Goal: Navigation & Orientation: Find specific page/section

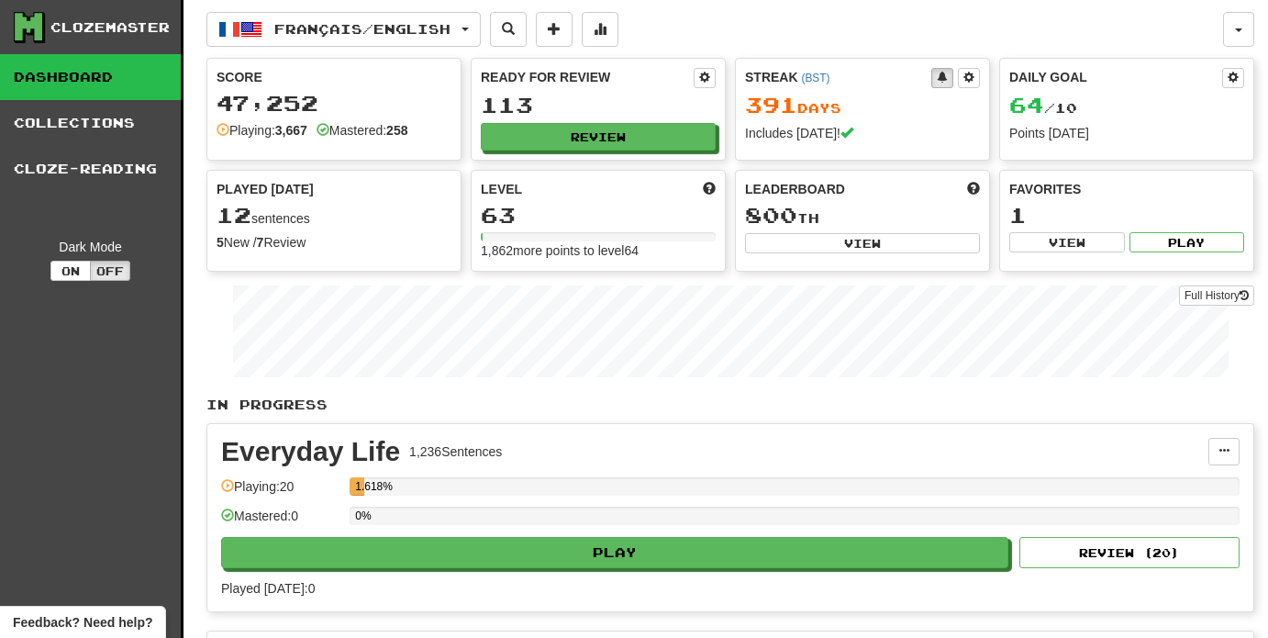
click at [1240, 25] on button "button" at bounding box center [1238, 29] width 31 height 35
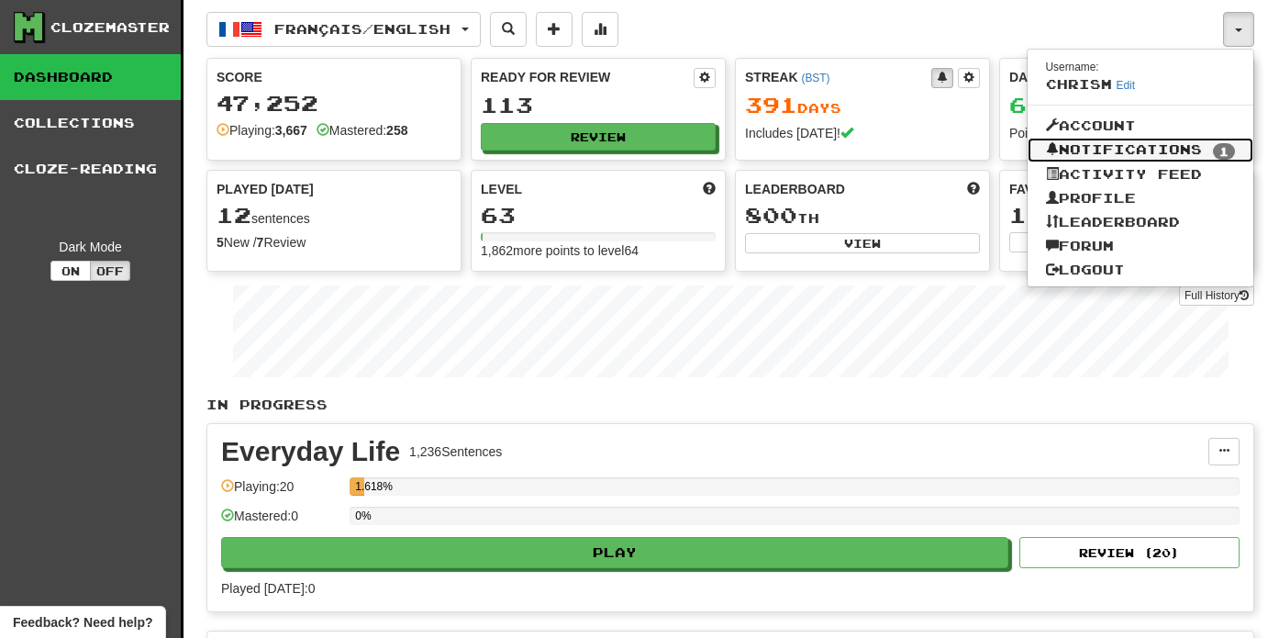
click at [1175, 148] on link "Notifications 1" at bounding box center [1141, 151] width 227 height 26
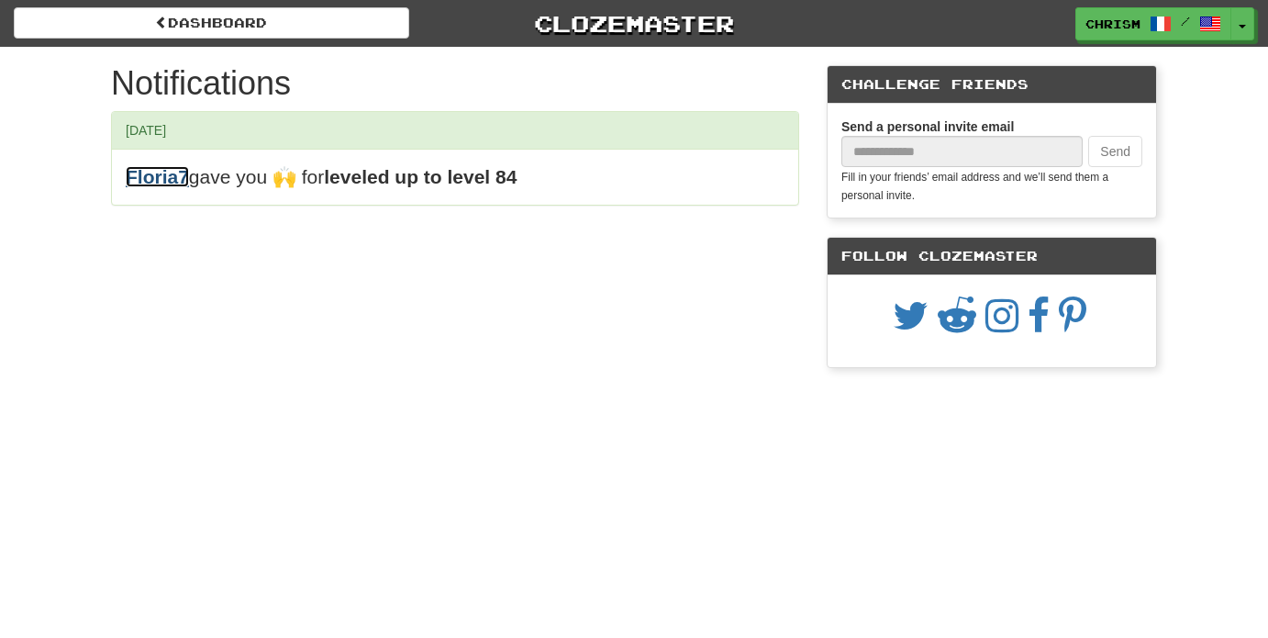
click at [164, 178] on link "Floria7" at bounding box center [157, 176] width 63 height 21
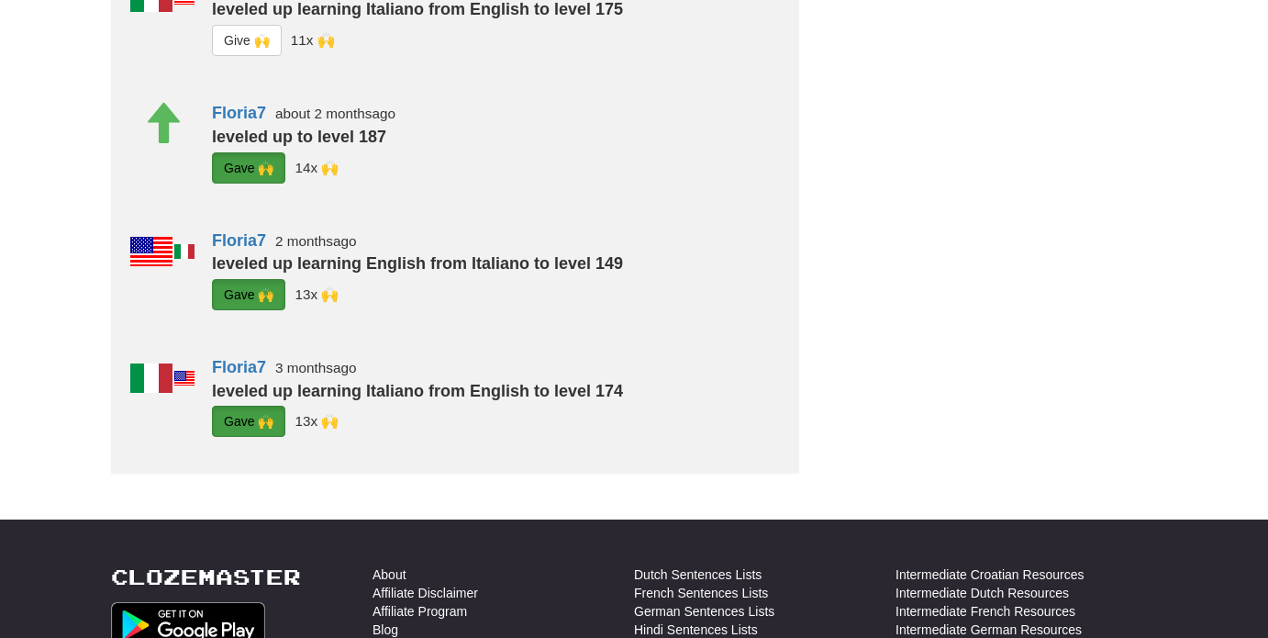
scroll to position [799, 0]
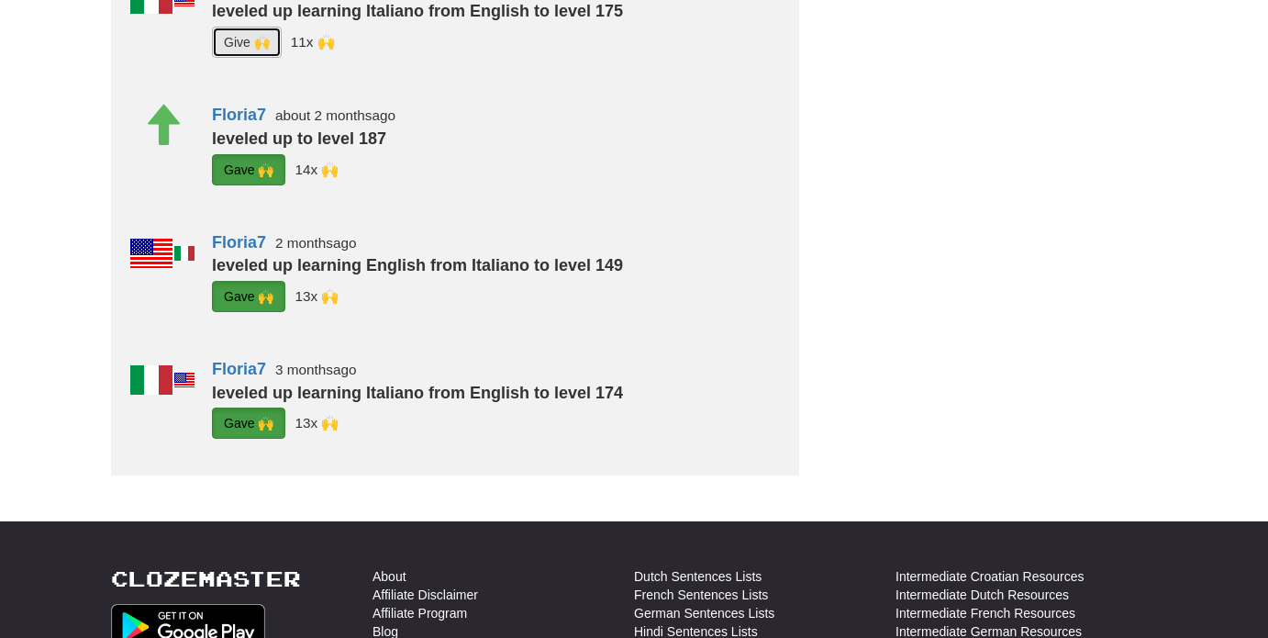
click at [246, 58] on button "G i ve 🙌" at bounding box center [247, 42] width 70 height 31
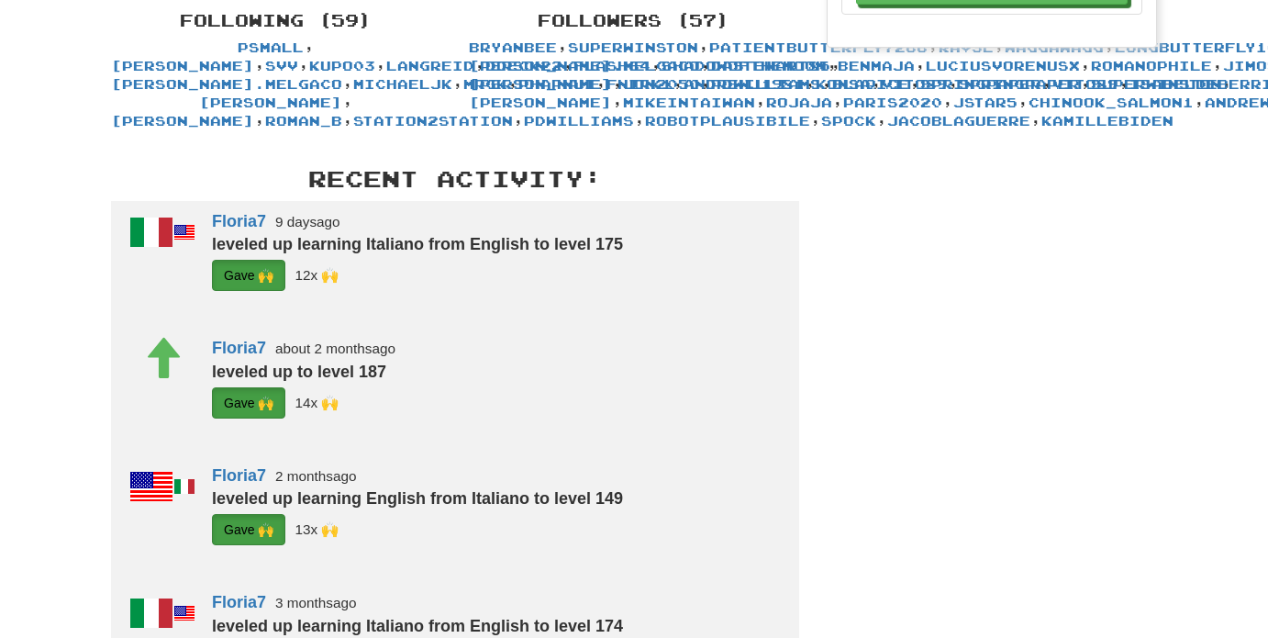
scroll to position [0, 0]
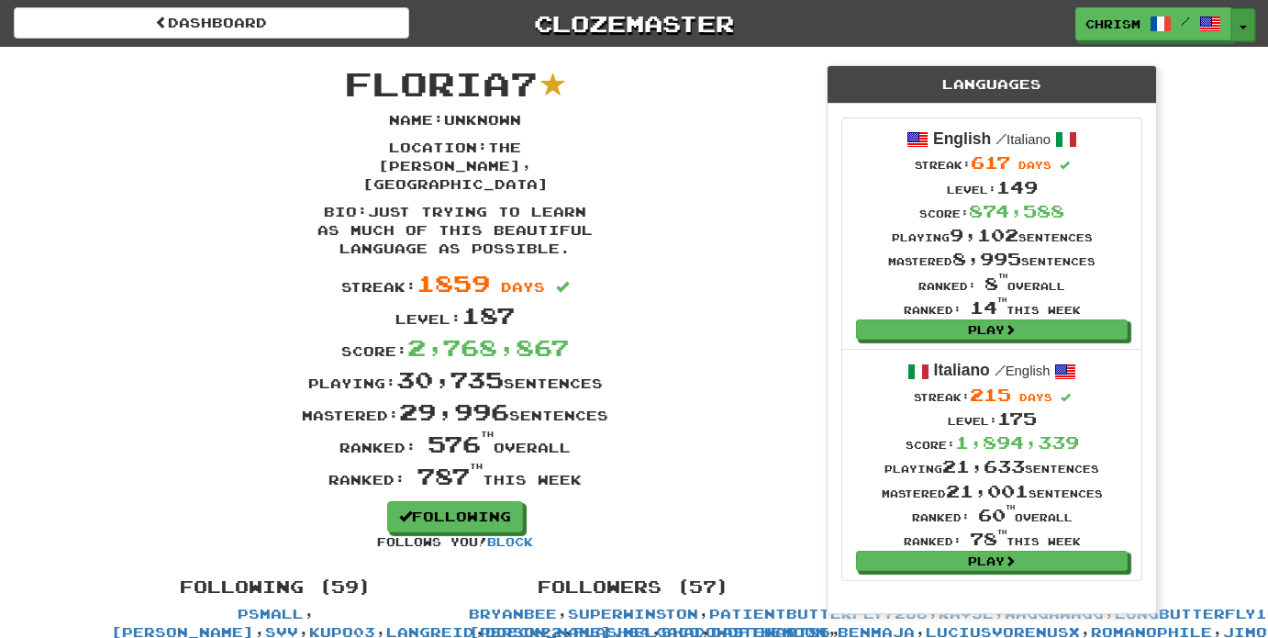
click at [1242, 21] on button "Toggle Dropdown" at bounding box center [1243, 24] width 24 height 33
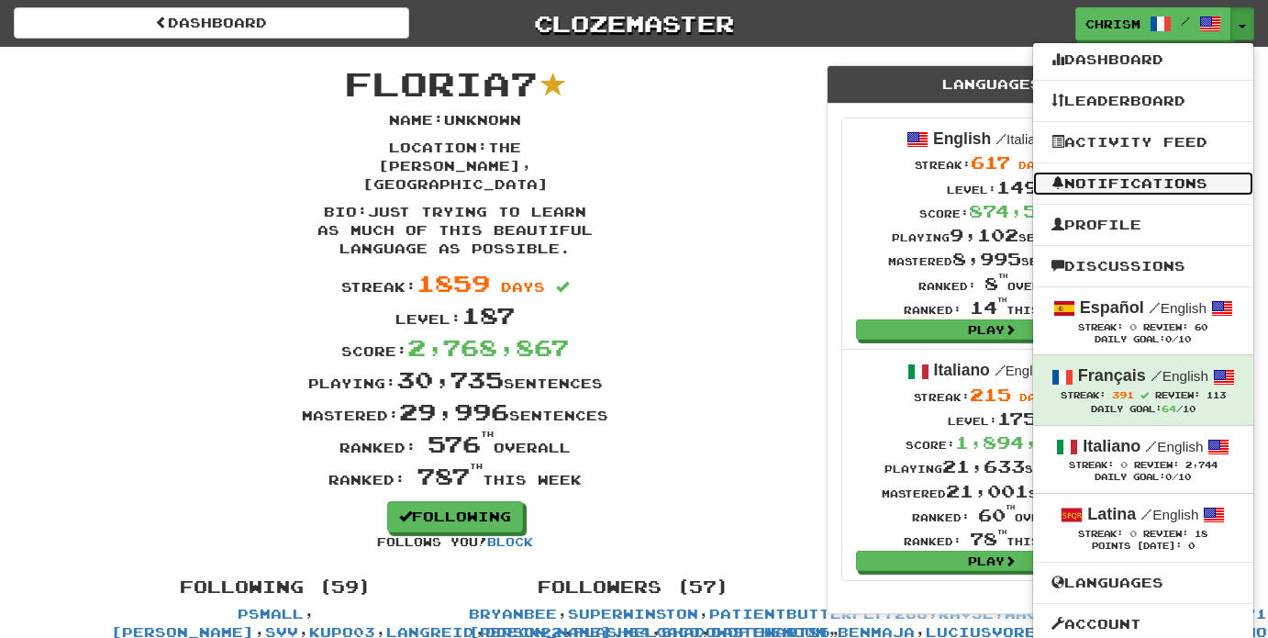
click at [1156, 178] on link "Notifications" at bounding box center [1143, 184] width 220 height 24
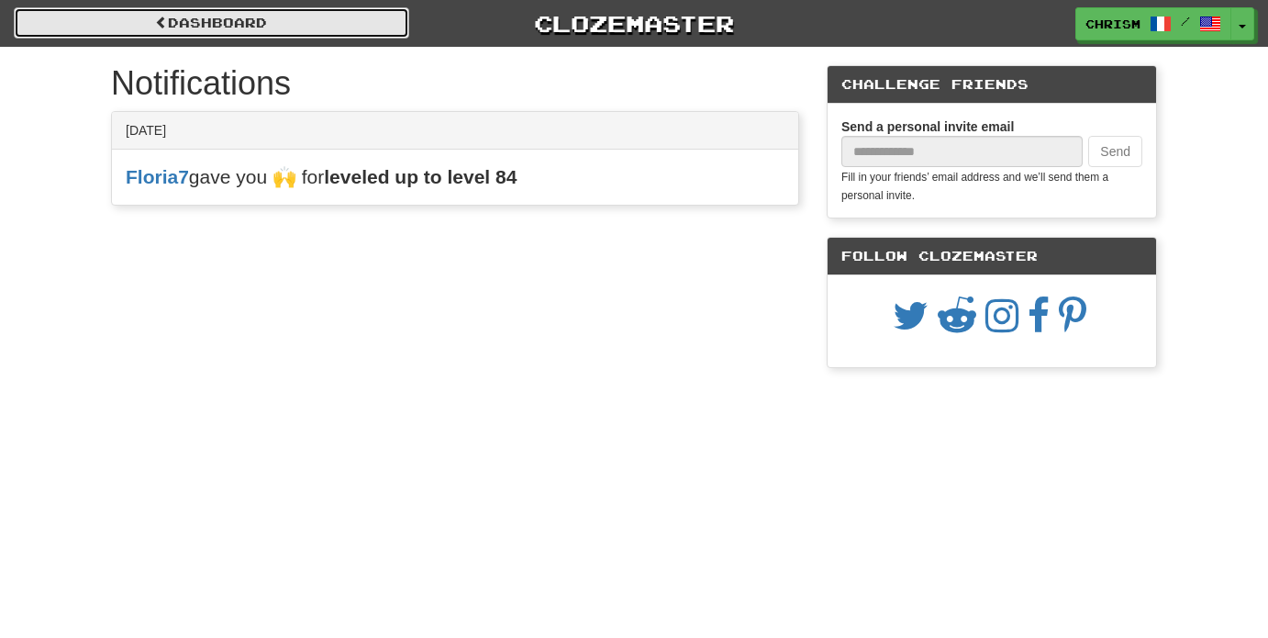
click at [352, 25] on link "Dashboard" at bounding box center [211, 22] width 395 height 31
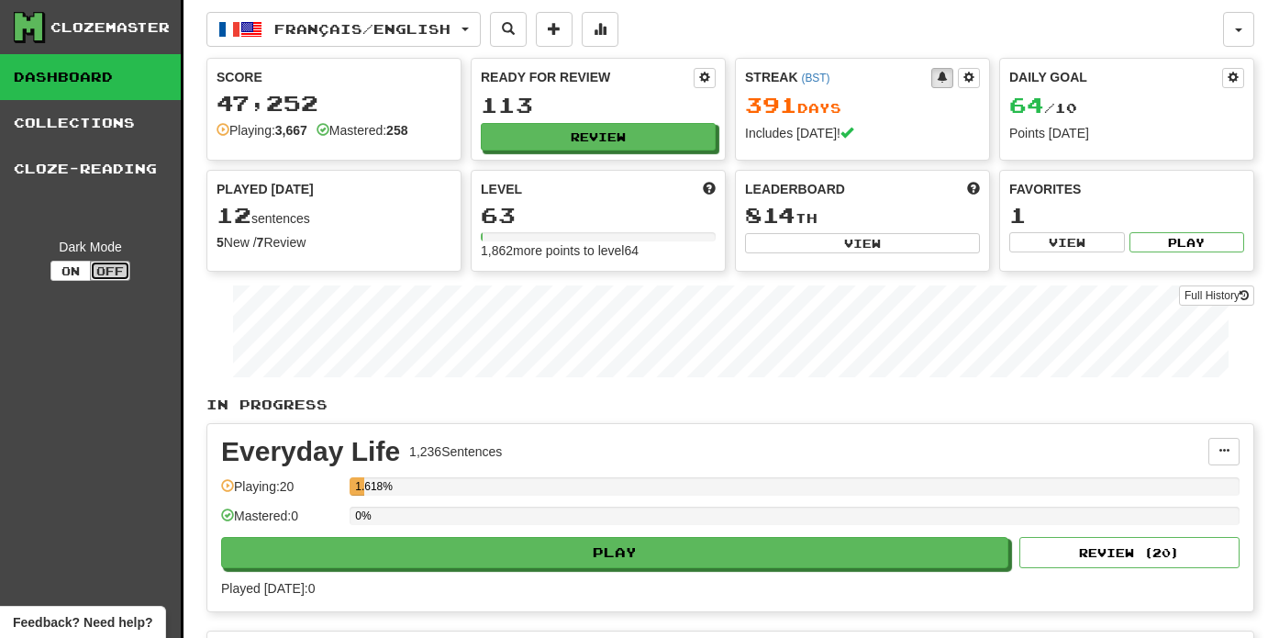
click at [114, 274] on button "Off" at bounding box center [110, 271] width 40 height 20
click at [123, 274] on button "Off" at bounding box center [110, 271] width 40 height 20
click at [67, 272] on button "On" at bounding box center [70, 271] width 40 height 20
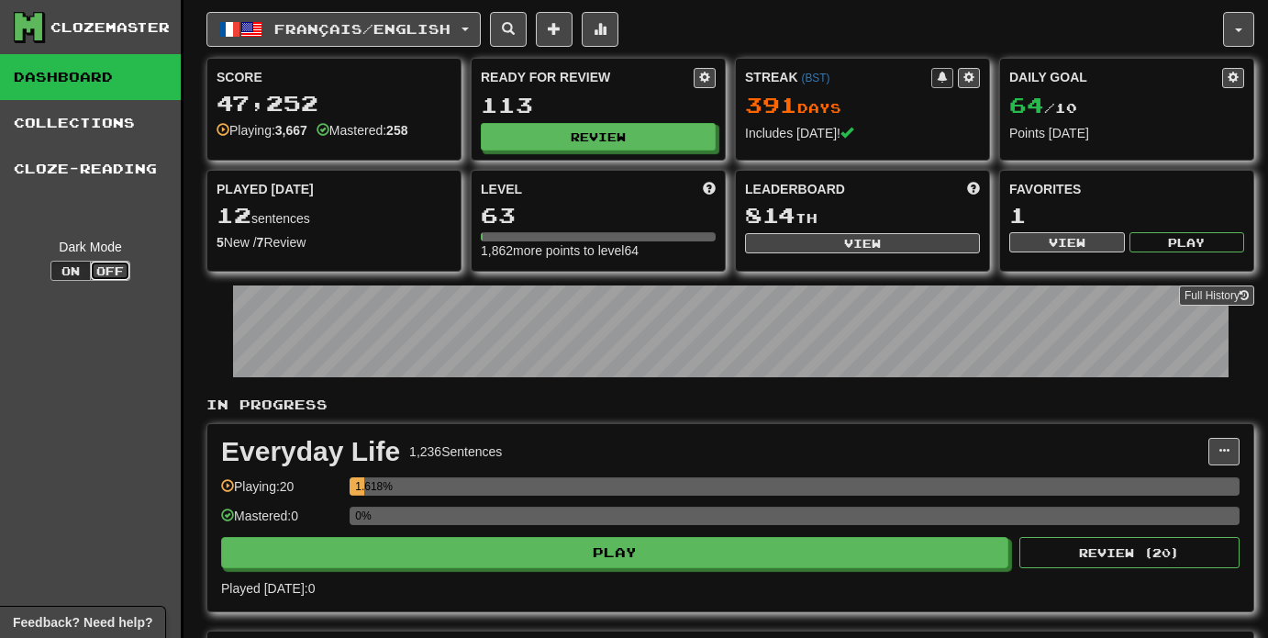
click at [117, 273] on button "Off" at bounding box center [110, 271] width 40 height 20
